Goal: Task Accomplishment & Management: Manage account settings

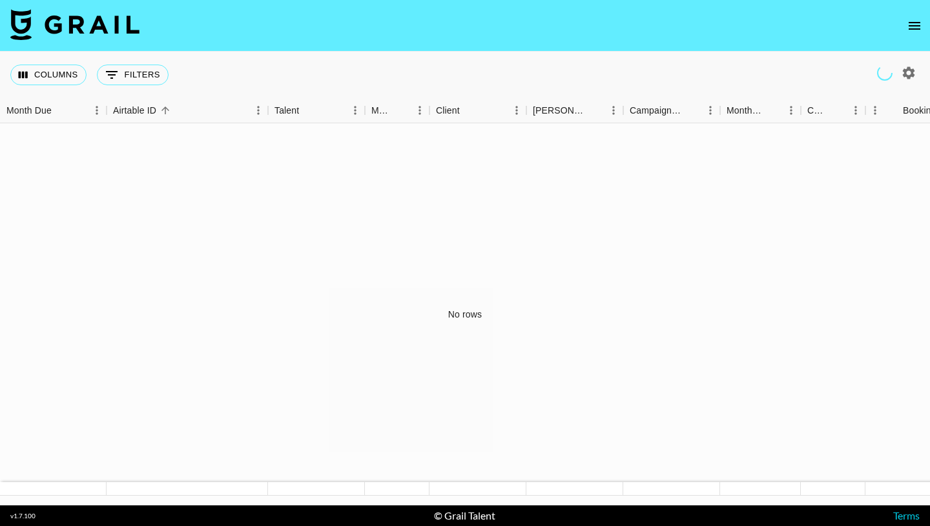
click at [921, 24] on icon "open drawer" at bounding box center [915, 26] width 16 height 16
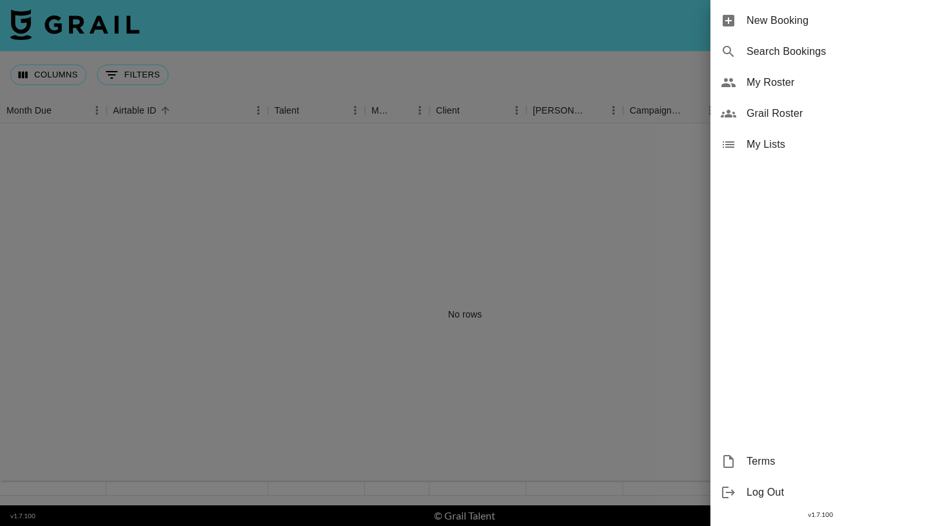
click at [798, 112] on span "Grail Roster" at bounding box center [833, 114] width 173 height 16
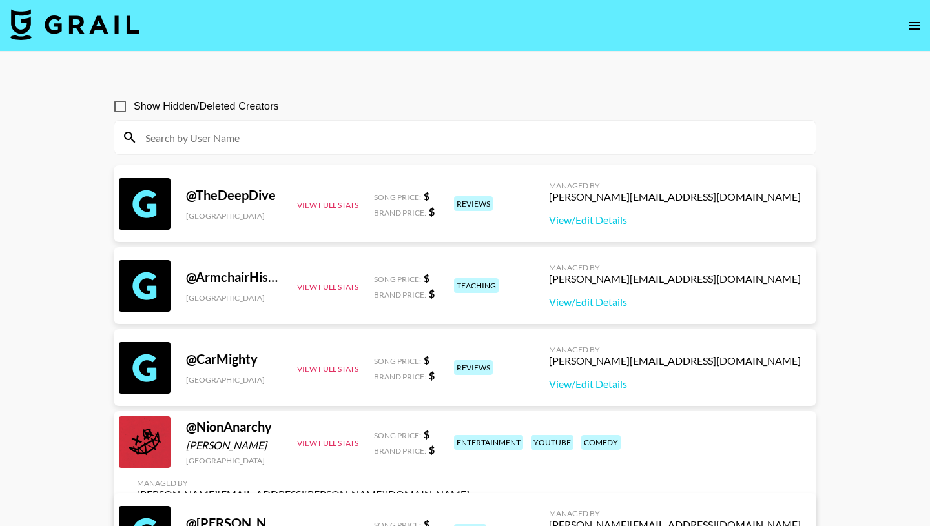
click at [211, 141] on input at bounding box center [473, 137] width 671 height 21
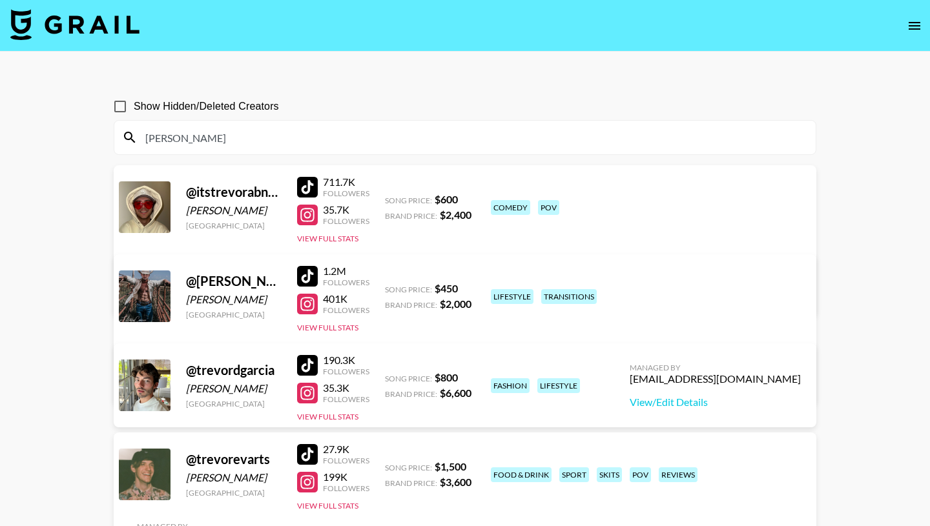
type input "trevor"
click at [340, 240] on button "View Full Stats" at bounding box center [327, 239] width 61 height 10
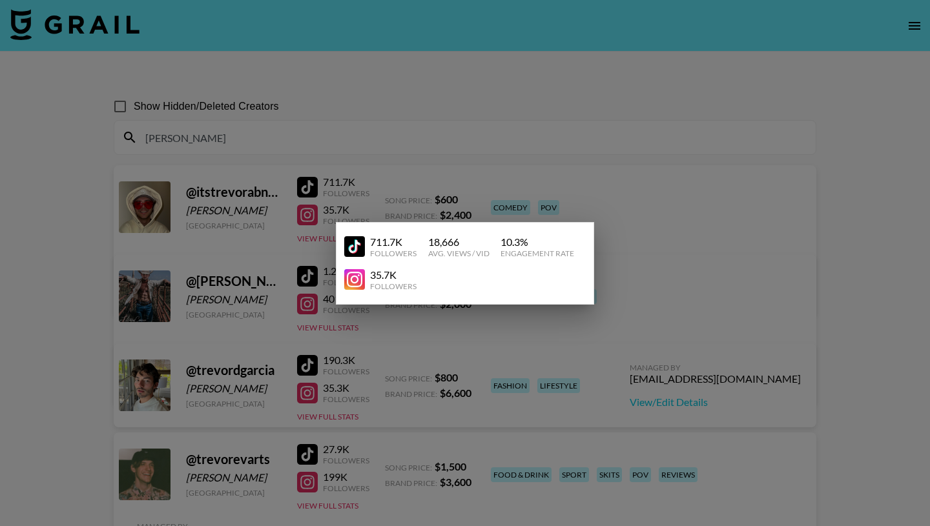
click at [722, 219] on div at bounding box center [465, 263] width 930 height 526
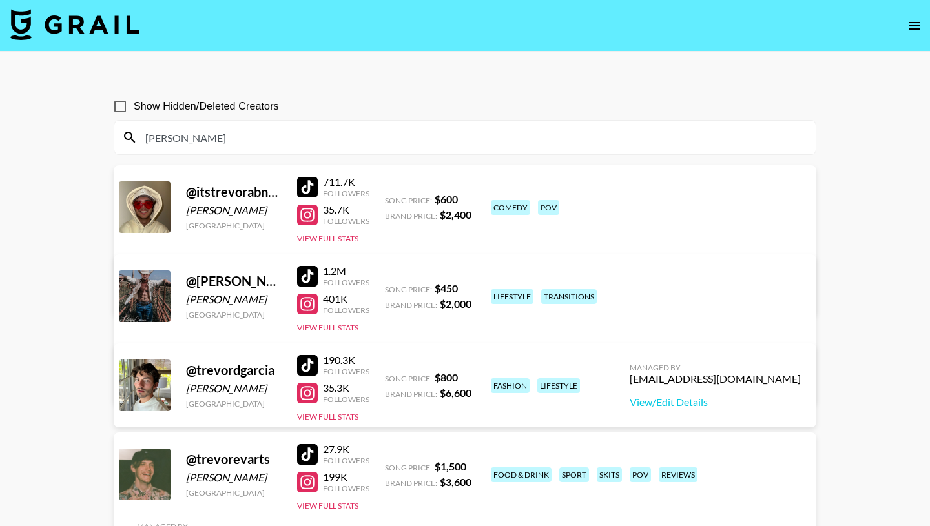
click at [389, 287] on link "View/Edit Details" at bounding box center [263, 293] width 252 height 13
click at [213, 134] on input "trevor" at bounding box center [473, 137] width 671 height 21
drag, startPoint x: 213, startPoint y: 134, endPoint x: 103, endPoint y: 134, distance: 110.5
click at [103, 134] on div "Show Hidden/Deleted Creators trevor @ itstrevorabney Trevor Abney United States…" at bounding box center [465, 302] width 724 height 439
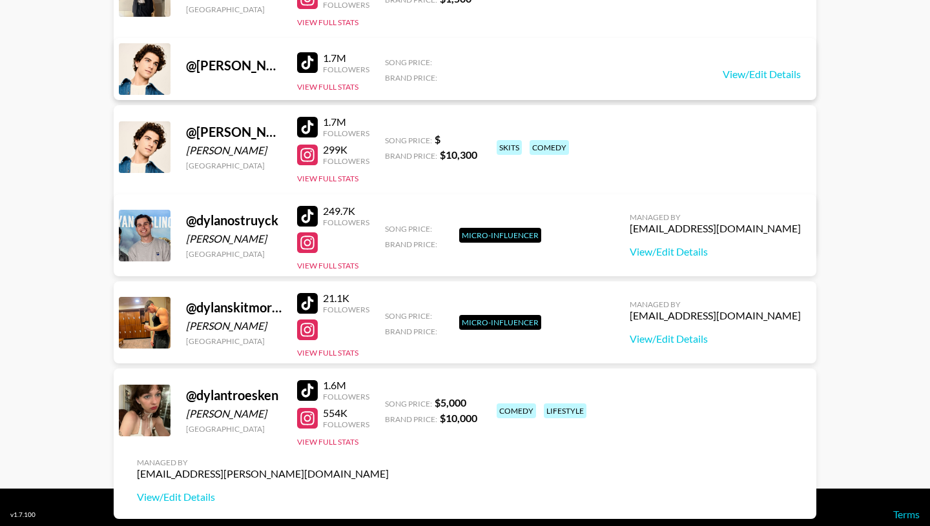
scroll to position [231, 0]
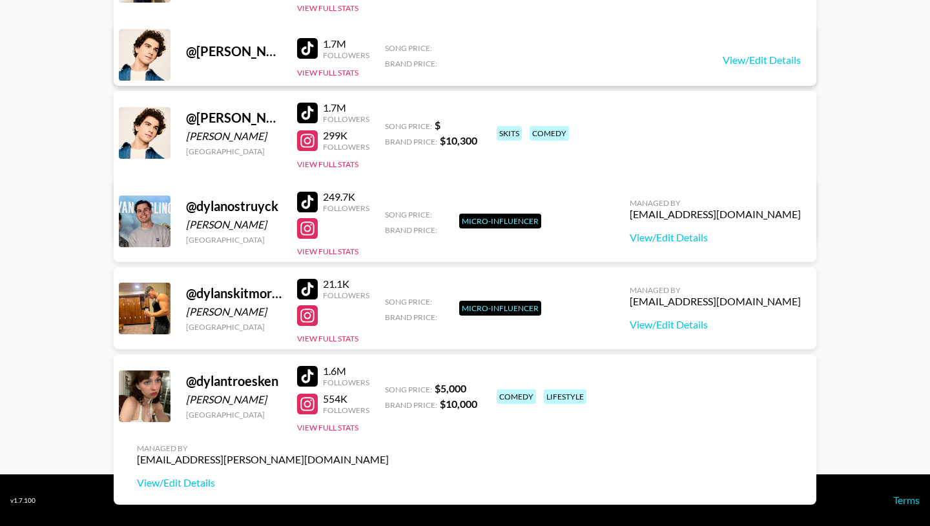
type input "dylan"
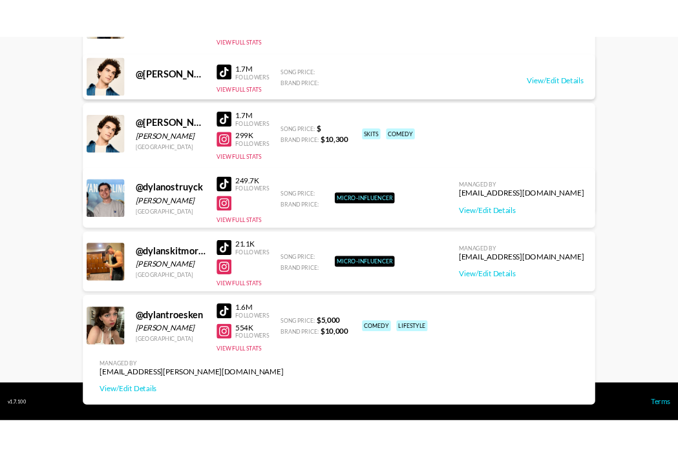
scroll to position [0, 0]
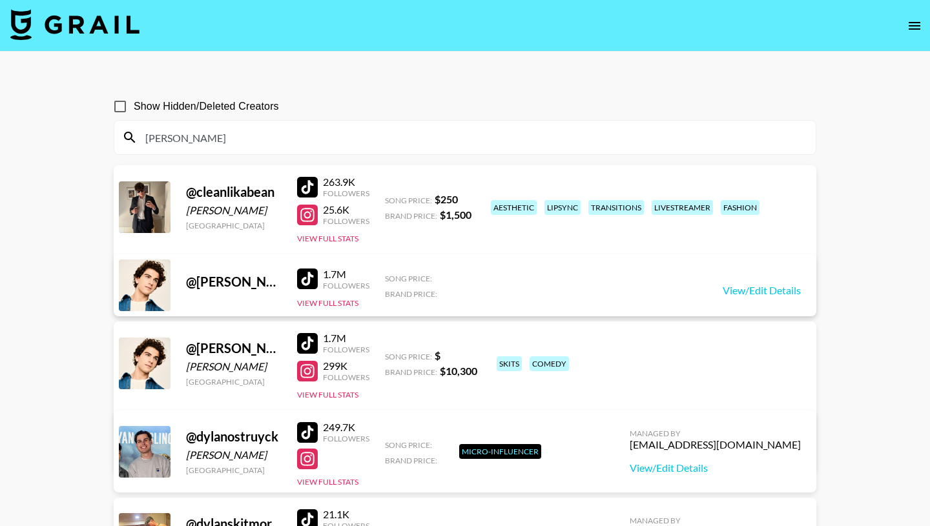
click at [99, 23] on img at bounding box center [74, 24] width 129 height 31
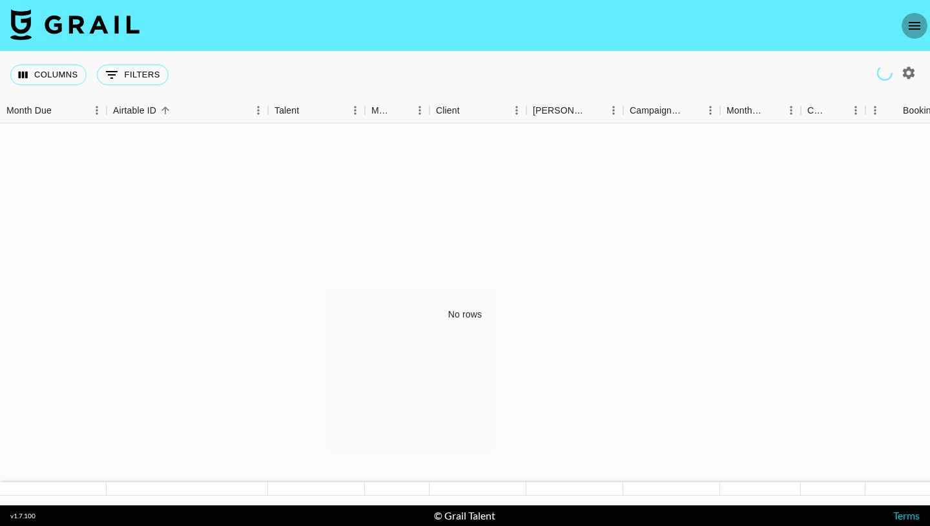
click at [920, 35] on button "open drawer" at bounding box center [915, 26] width 26 height 26
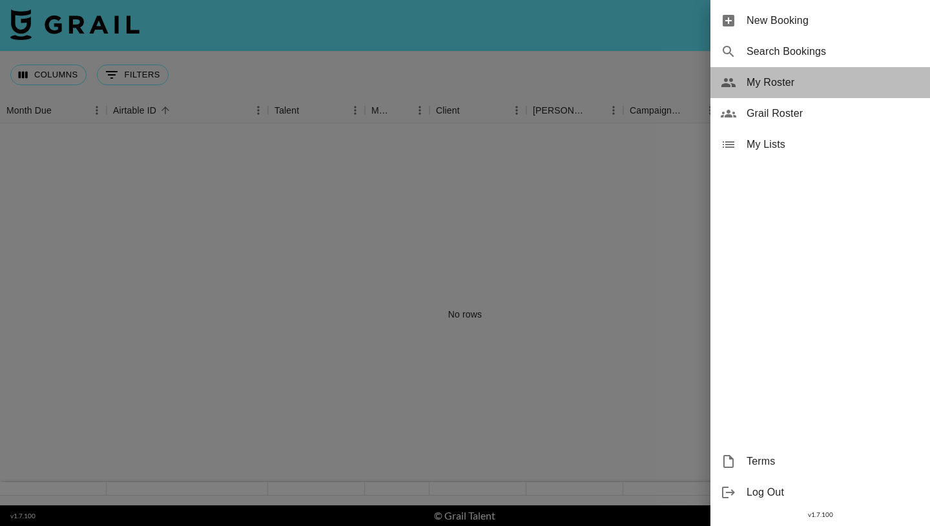
click at [771, 83] on span "My Roster" at bounding box center [833, 83] width 173 height 16
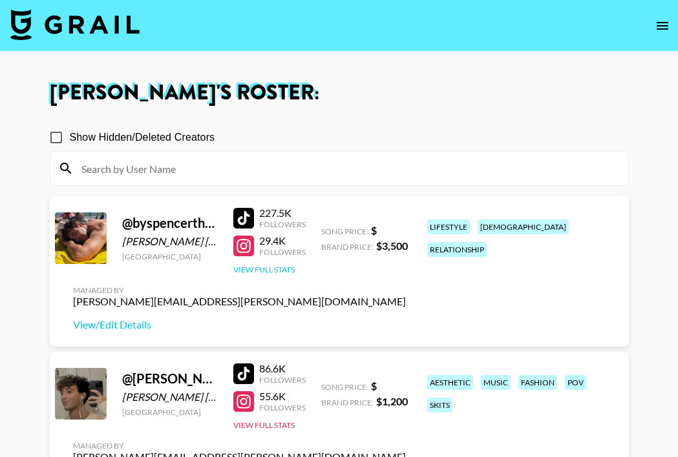
click at [275, 268] on button "View Full Stats" at bounding box center [263, 270] width 61 height 10
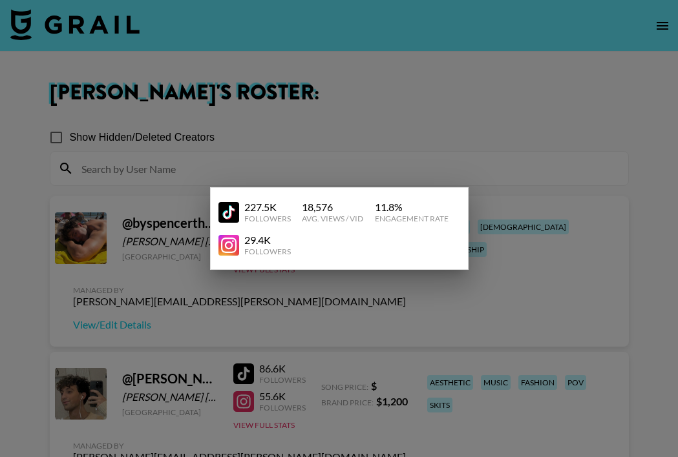
click at [408, 125] on div at bounding box center [339, 228] width 678 height 457
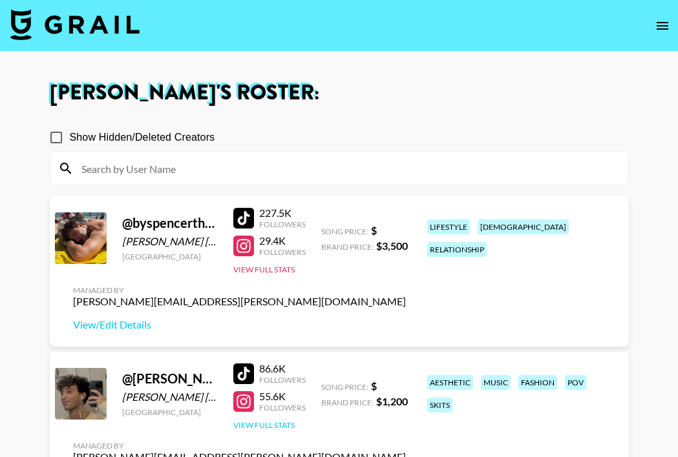
click at [273, 425] on button "View Full Stats" at bounding box center [263, 426] width 61 height 10
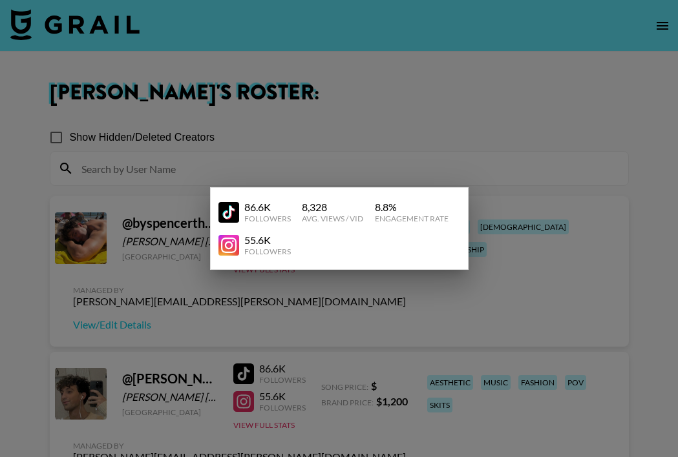
click at [406, 309] on div at bounding box center [339, 228] width 678 height 457
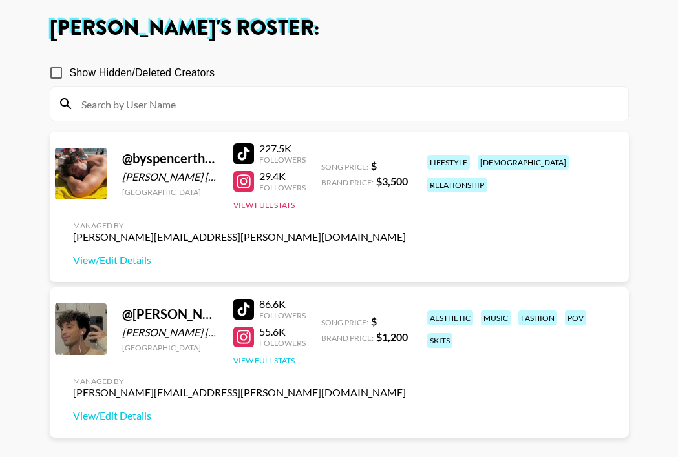
scroll to position [63, 0]
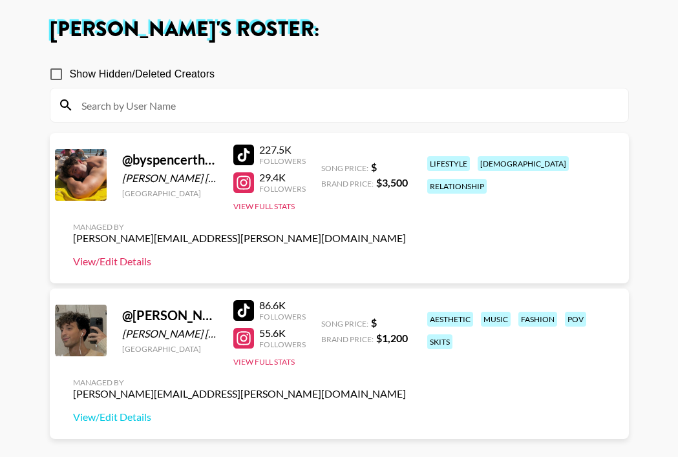
click at [125, 261] on link "View/Edit Details" at bounding box center [239, 261] width 333 height 13
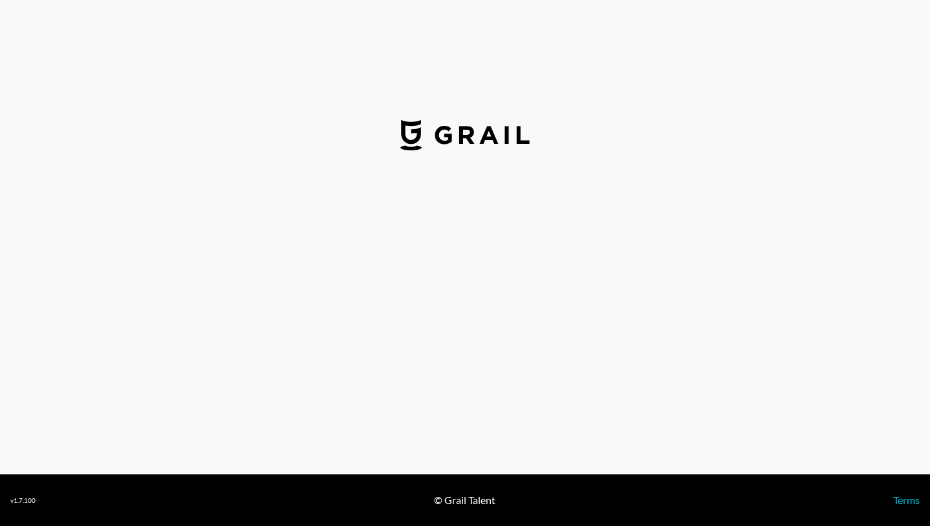
select select "USD"
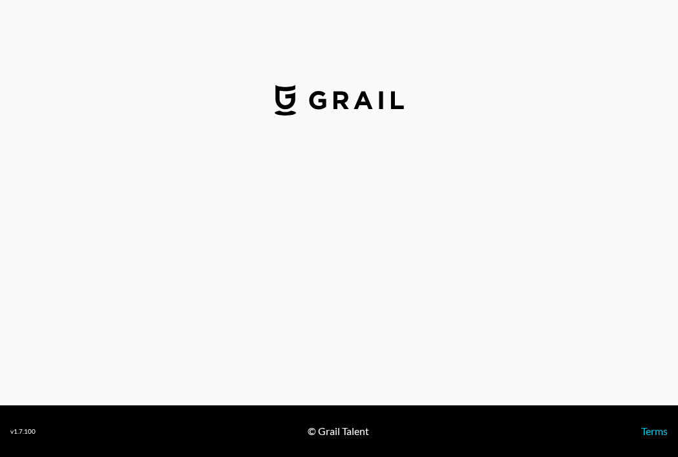
select select "USD"
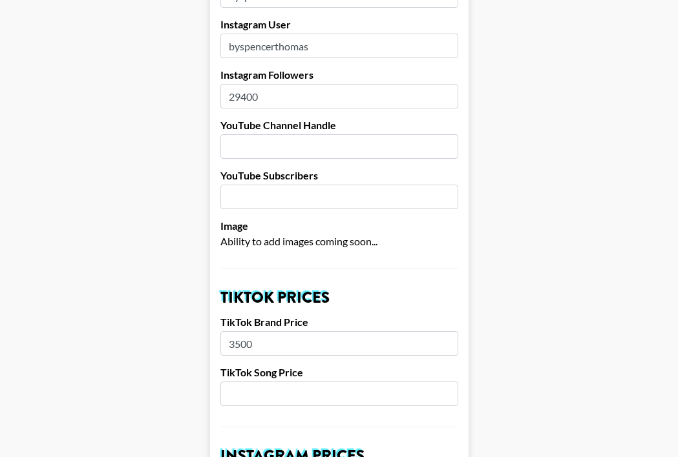
scroll to position [209, 0]
click at [271, 331] on input "3500" at bounding box center [339, 343] width 238 height 25
type input "3"
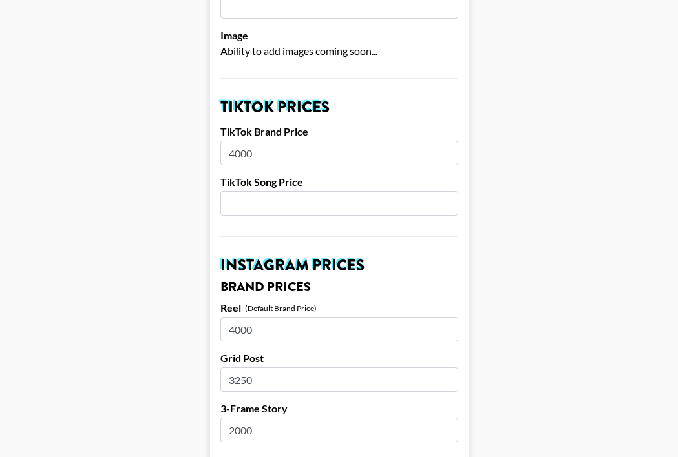
scroll to position [414, 0]
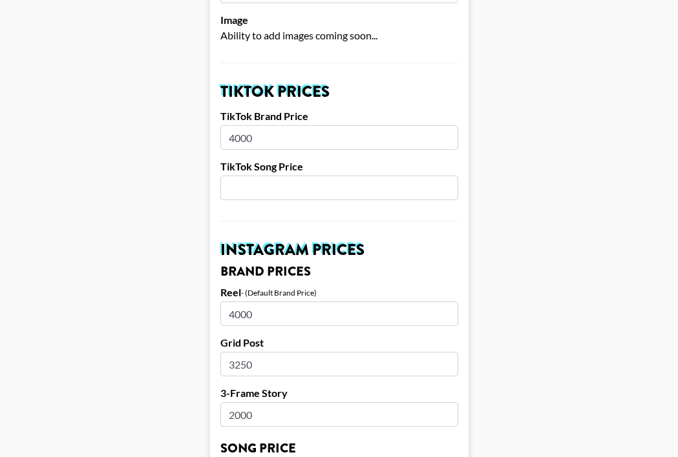
type input "4000"
click at [255, 302] on input "4000" at bounding box center [339, 314] width 238 height 25
type input "4500"
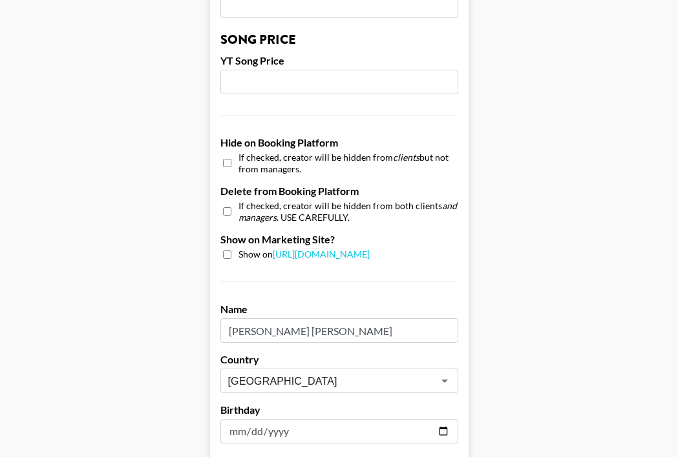
scroll to position [1295, 0]
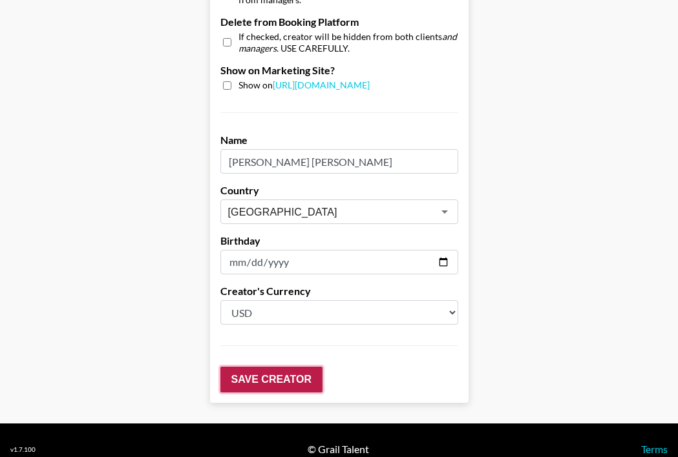
click at [284, 367] on input "Save Creator" at bounding box center [271, 380] width 102 height 26
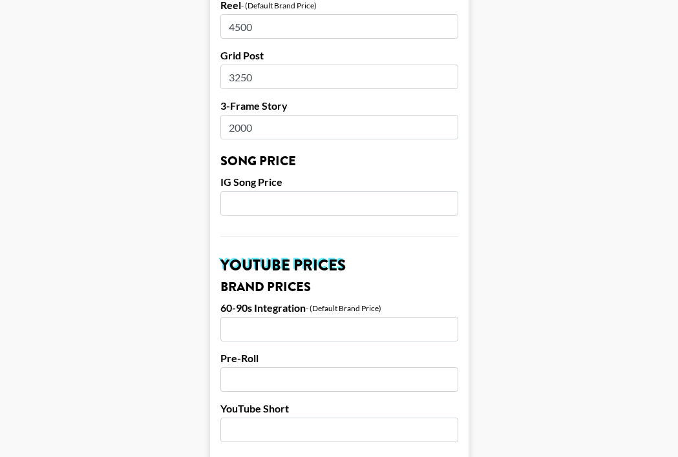
scroll to position [641, 0]
